Goal: Information Seeking & Learning: Learn about a topic

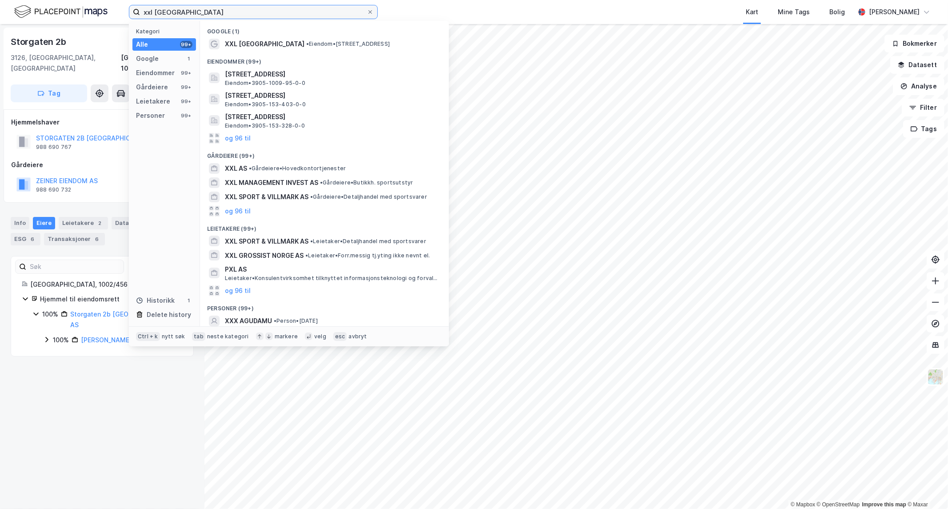
drag, startPoint x: 212, startPoint y: 15, endPoint x: -385, endPoint y: 12, distance: 596.9
click at [0, 12] on html "xxl tønsberg Kategori Alle 99+ Google 1 Eiendommer 99+ Gårdeiere 99+ Leietakere…" at bounding box center [474, 254] width 948 height 509
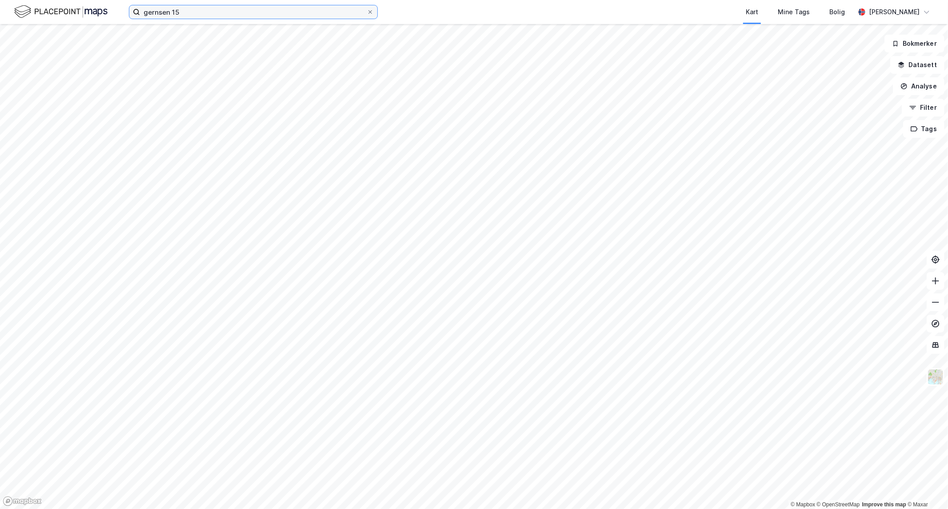
click at [159, 15] on input "gernsen 15" at bounding box center [253, 11] width 227 height 13
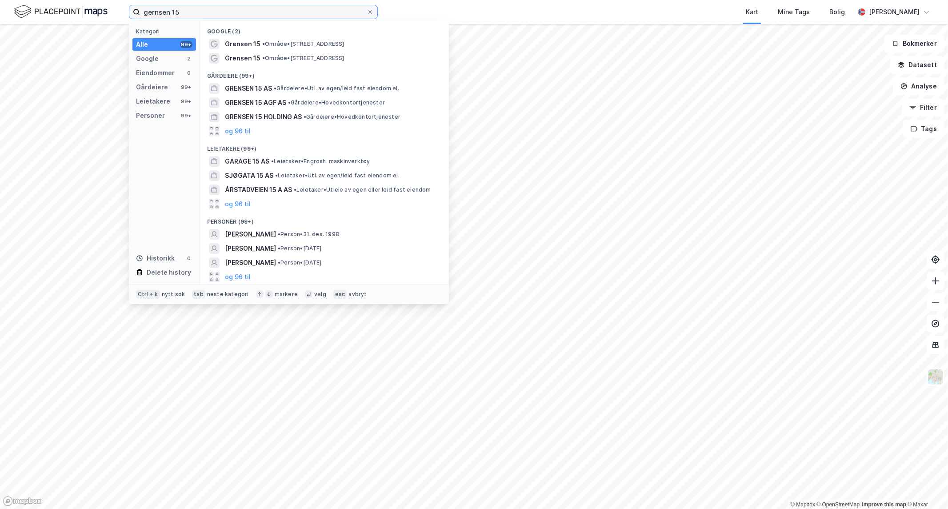
click at [158, 16] on input "gernsen 15" at bounding box center [253, 11] width 227 height 13
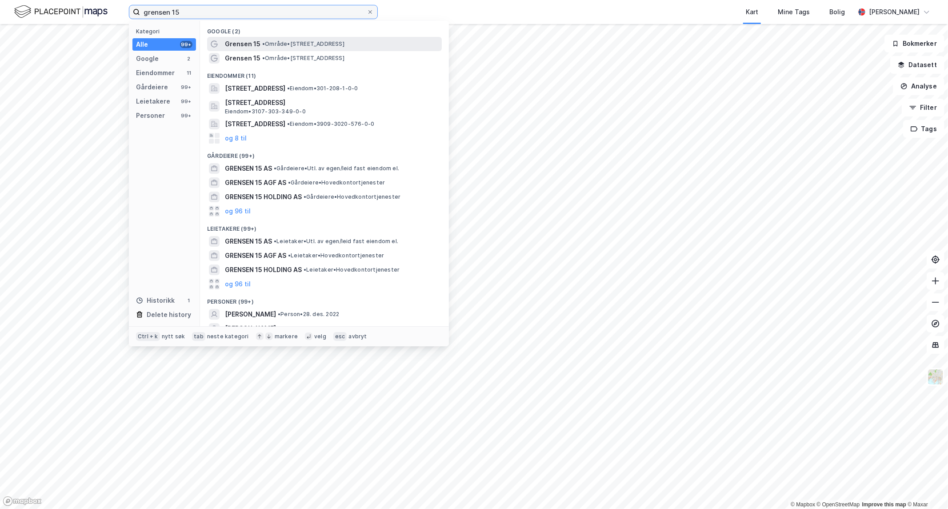
type input "grensen 15"
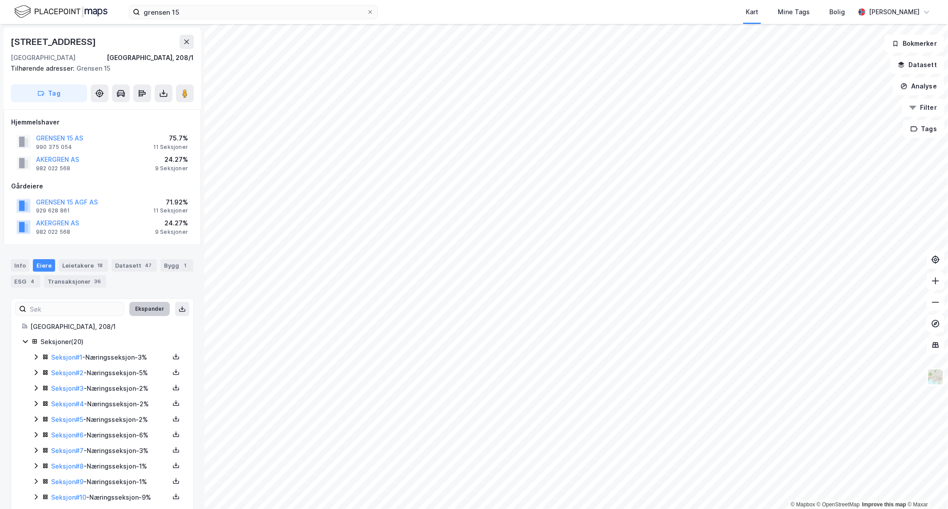
click at [134, 305] on button "Ekspander" at bounding box center [149, 309] width 40 height 14
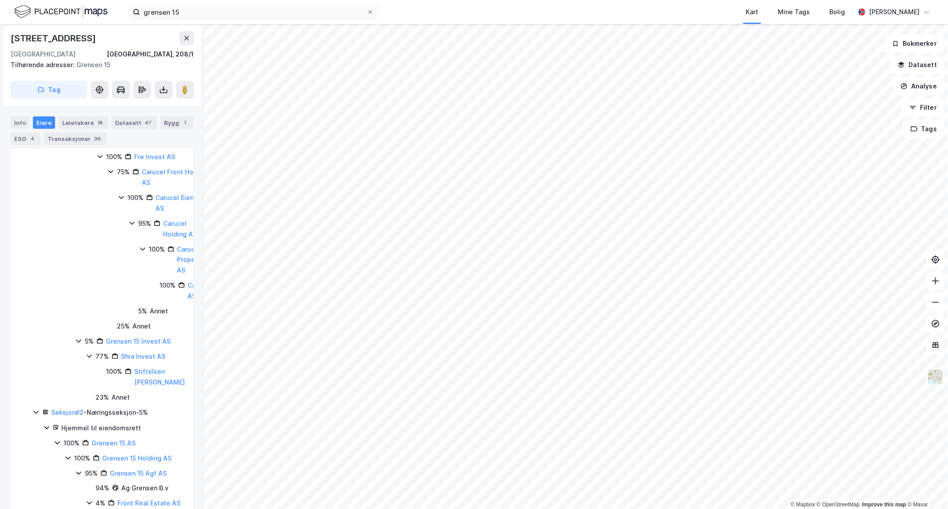
scroll to position [492, 0]
